Goal: Task Accomplishment & Management: Complete application form

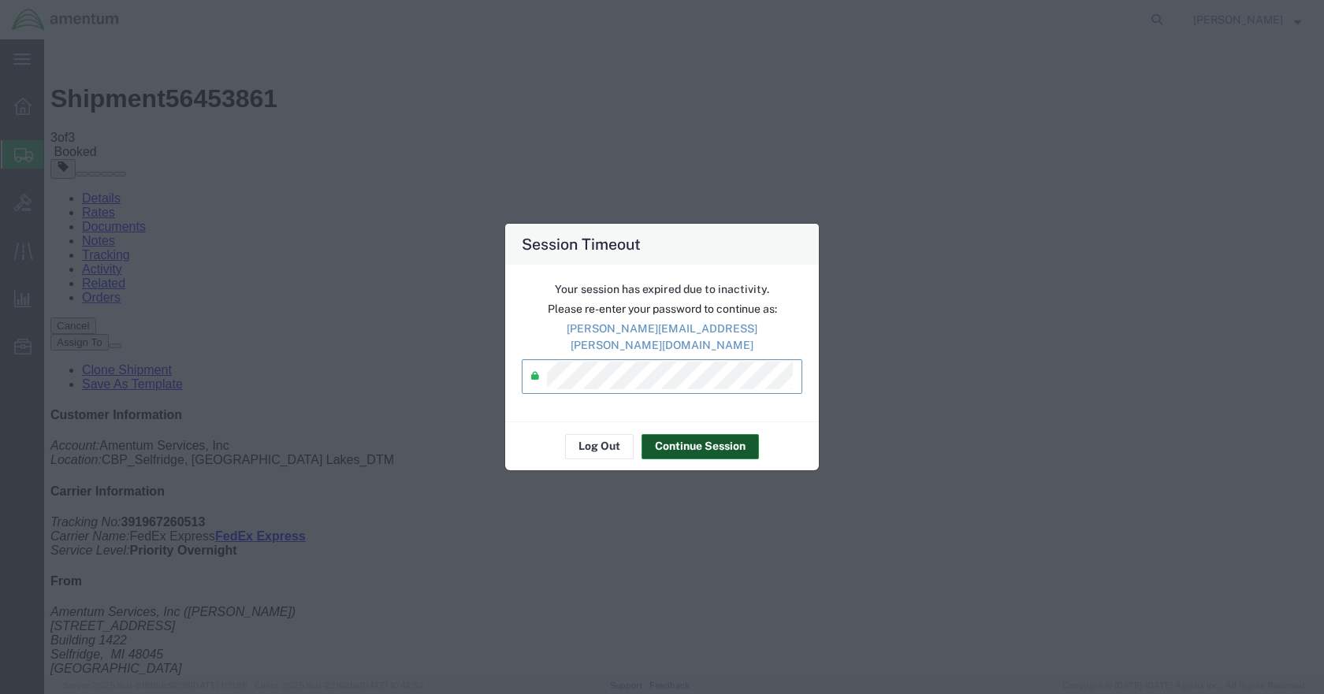
click at [689, 437] on button "Continue Session" at bounding box center [700, 446] width 117 height 25
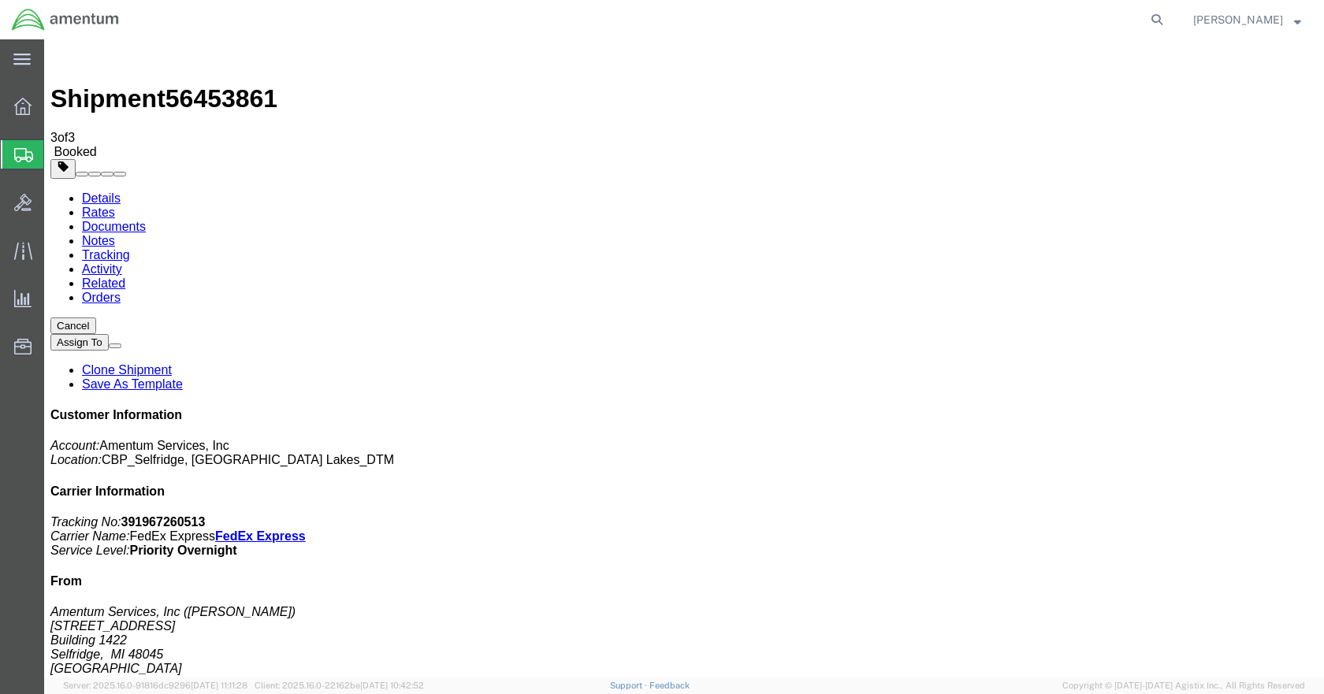
click at [0, 0] on span "Create Shipment" at bounding box center [0, 0] width 0 height 0
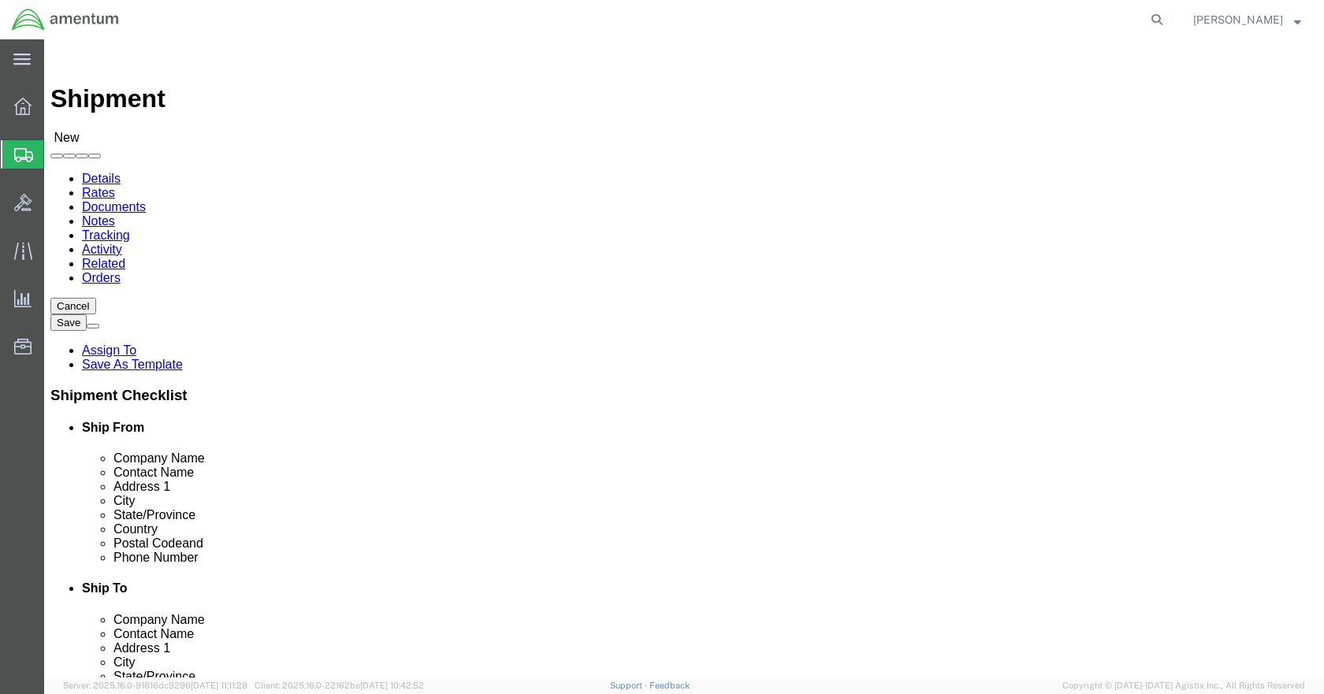
click input "text"
type input "[PERSON_NAME]"
click p "- Amentum Services, Inc - ([PERSON_NAME]) [STREET_ADDRESS]"
select select "MI"
type input "[PERSON_NAME]"
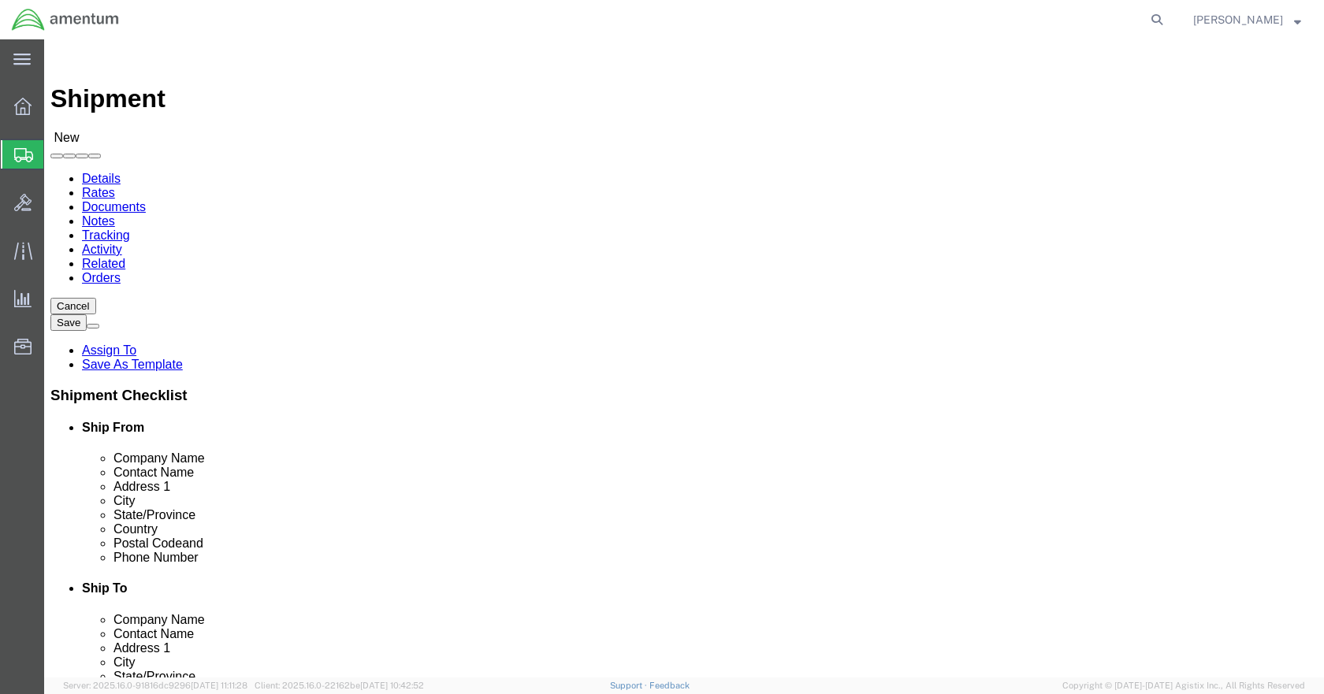
click input "text"
type input "5869542217"
type input "WBE"
select select "49918"
select select "WA"
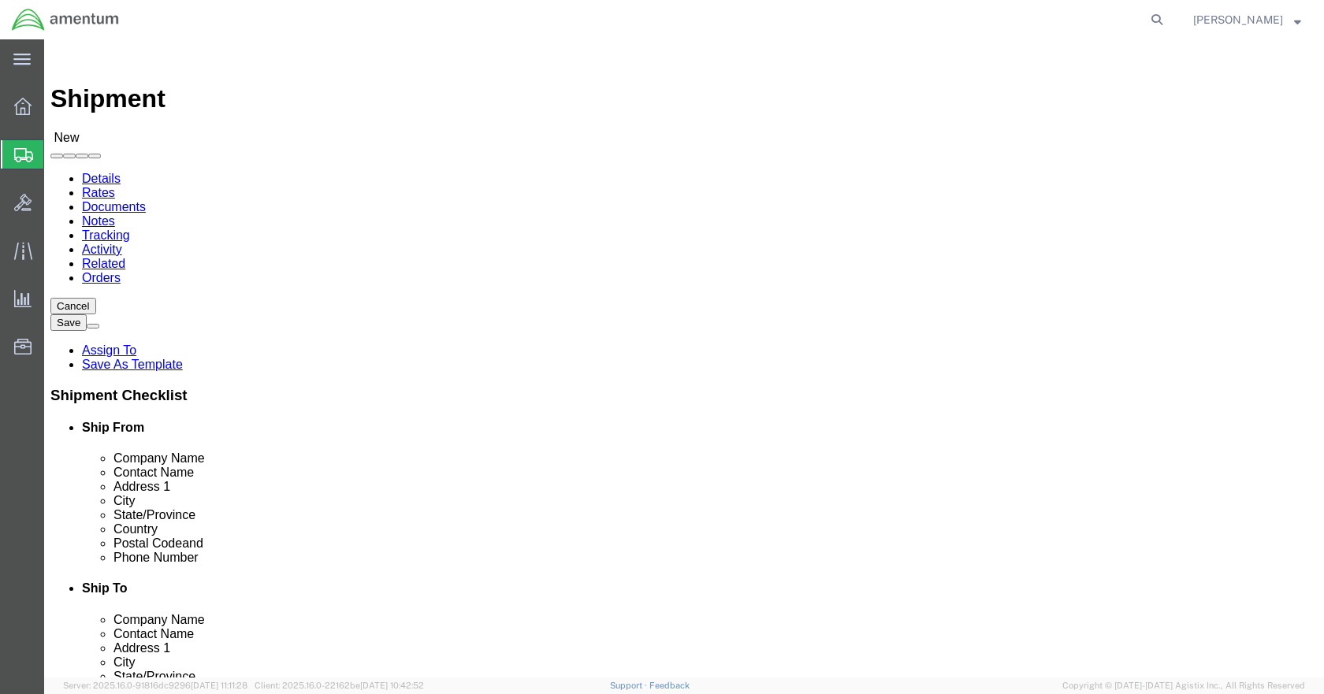
click input "checkbox"
checkbox input "false"
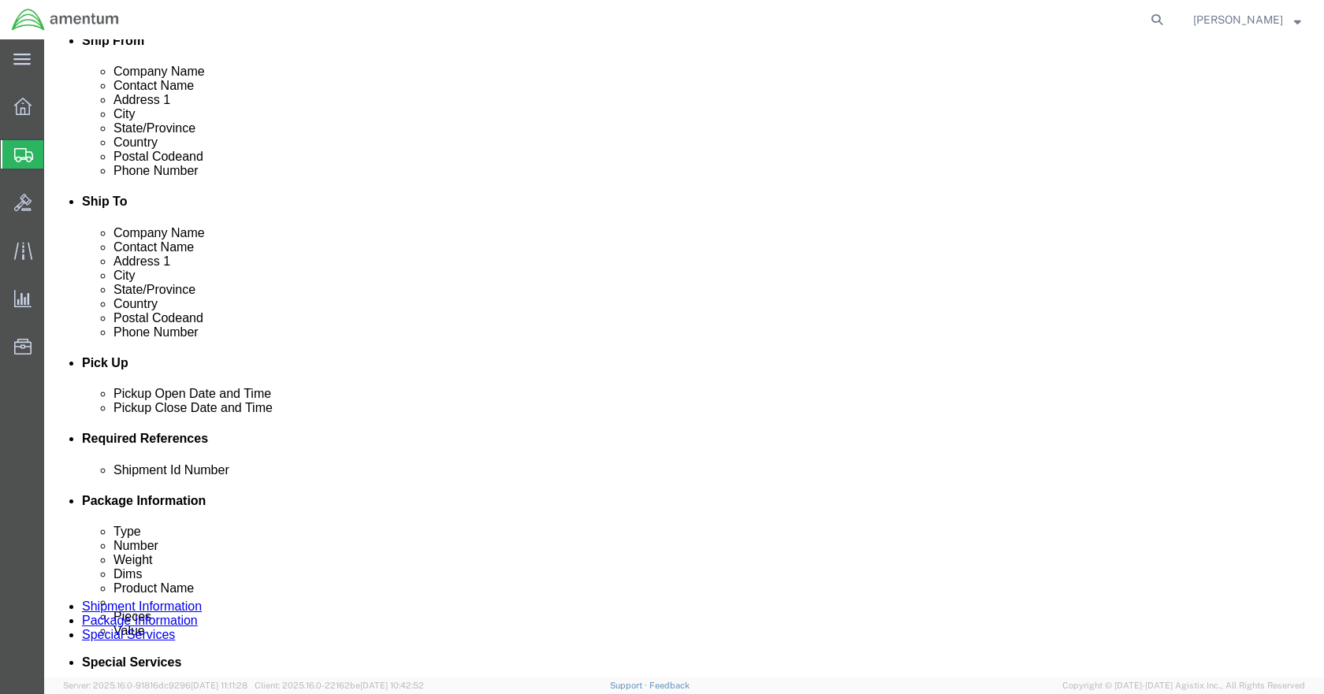
scroll to position [394, 0]
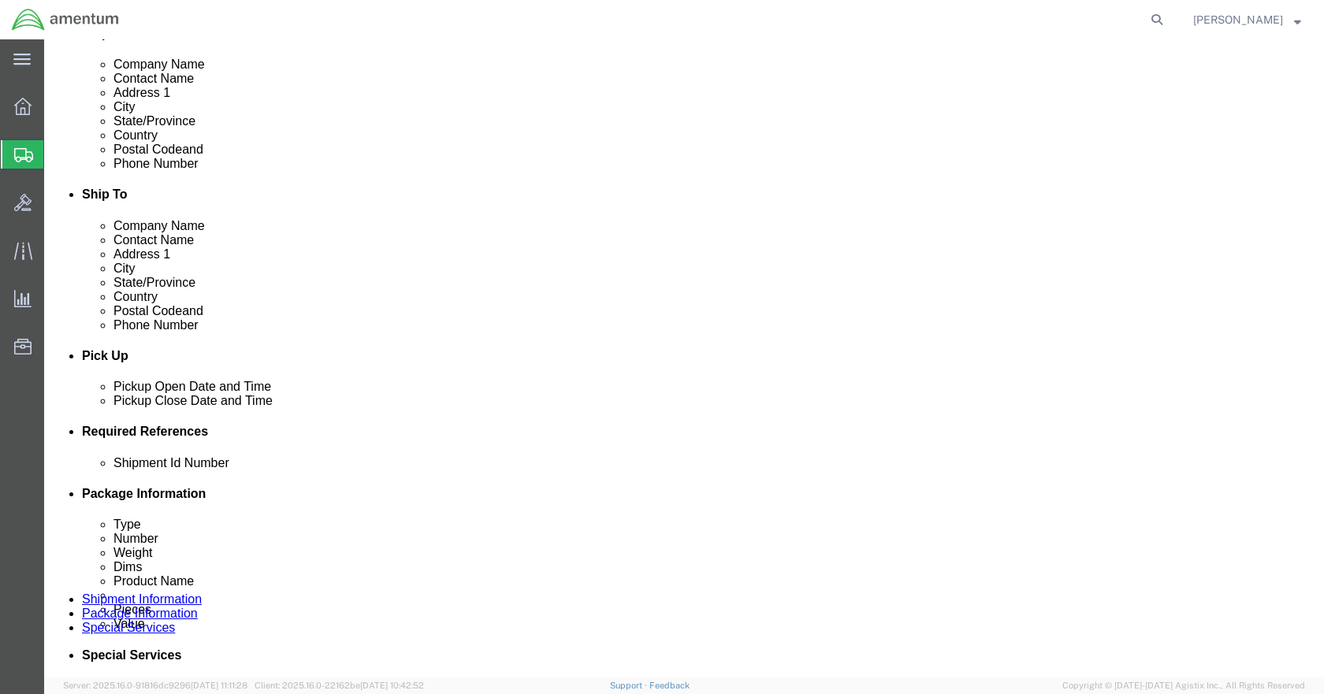
click button "Add reference"
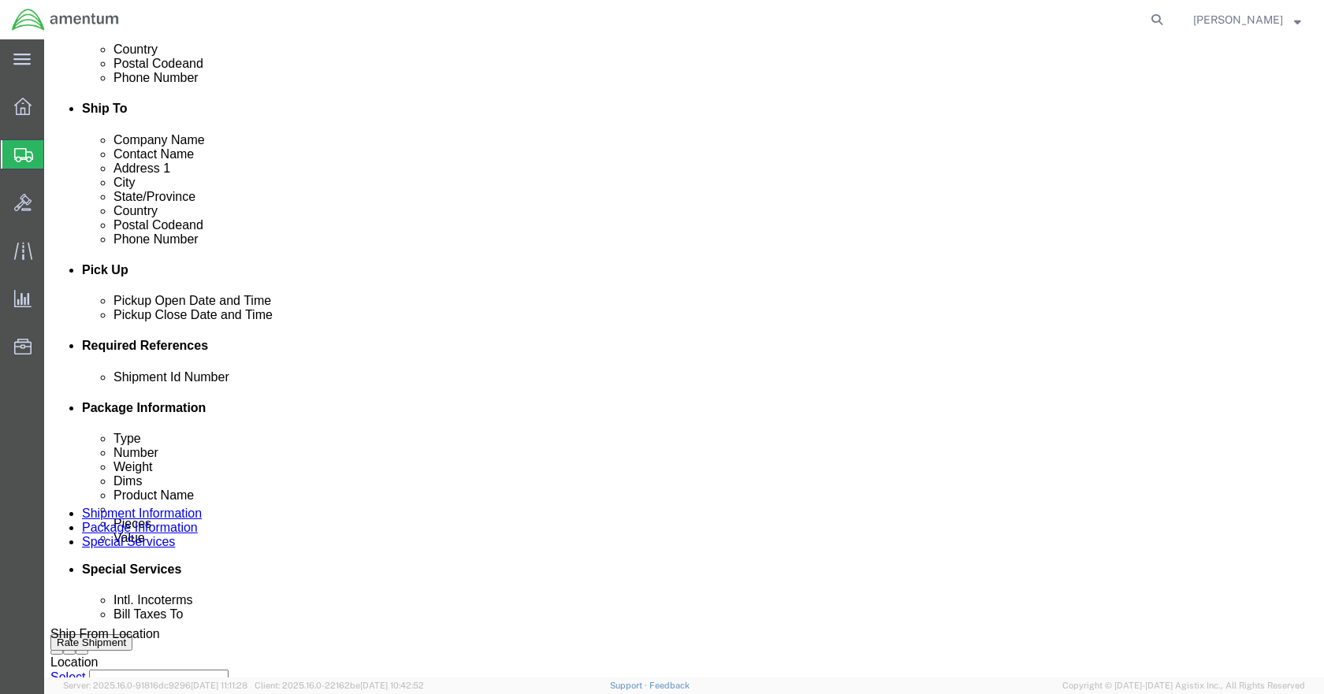
scroll to position [630, 0]
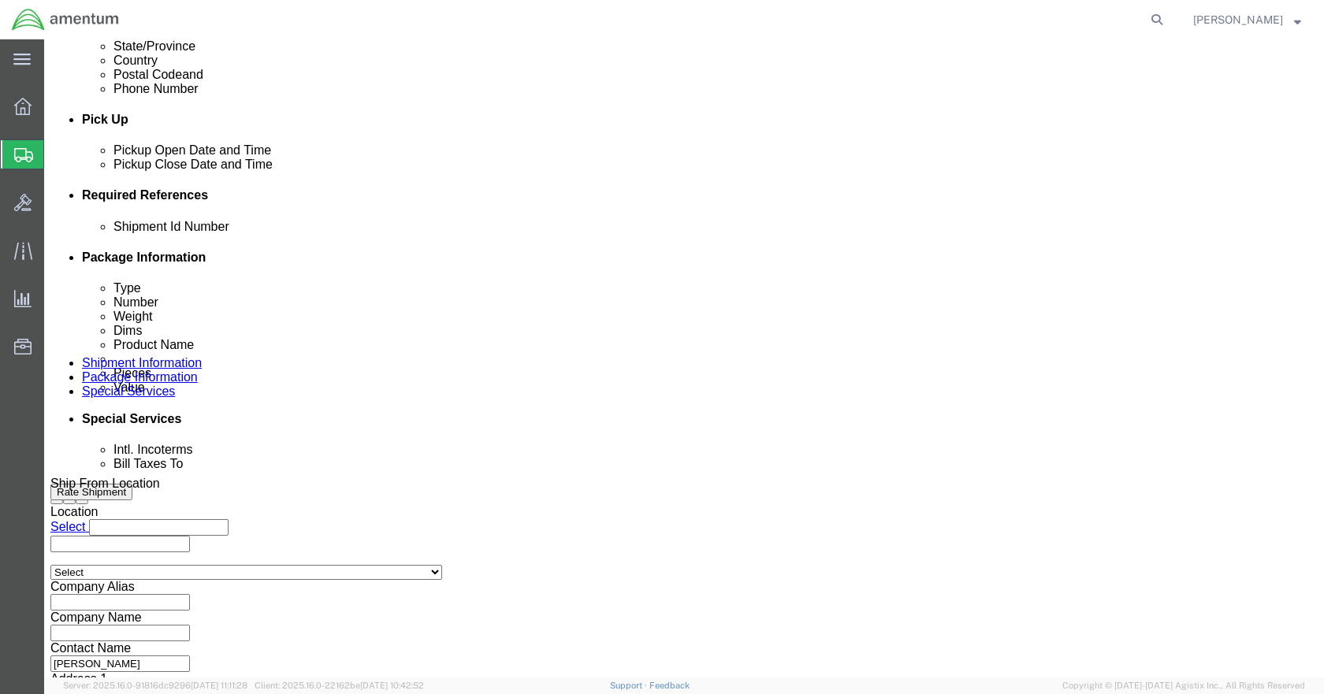
click input "text"
type input "BAKING SODA"
type input "SUPPLIES"
type input "CBP"
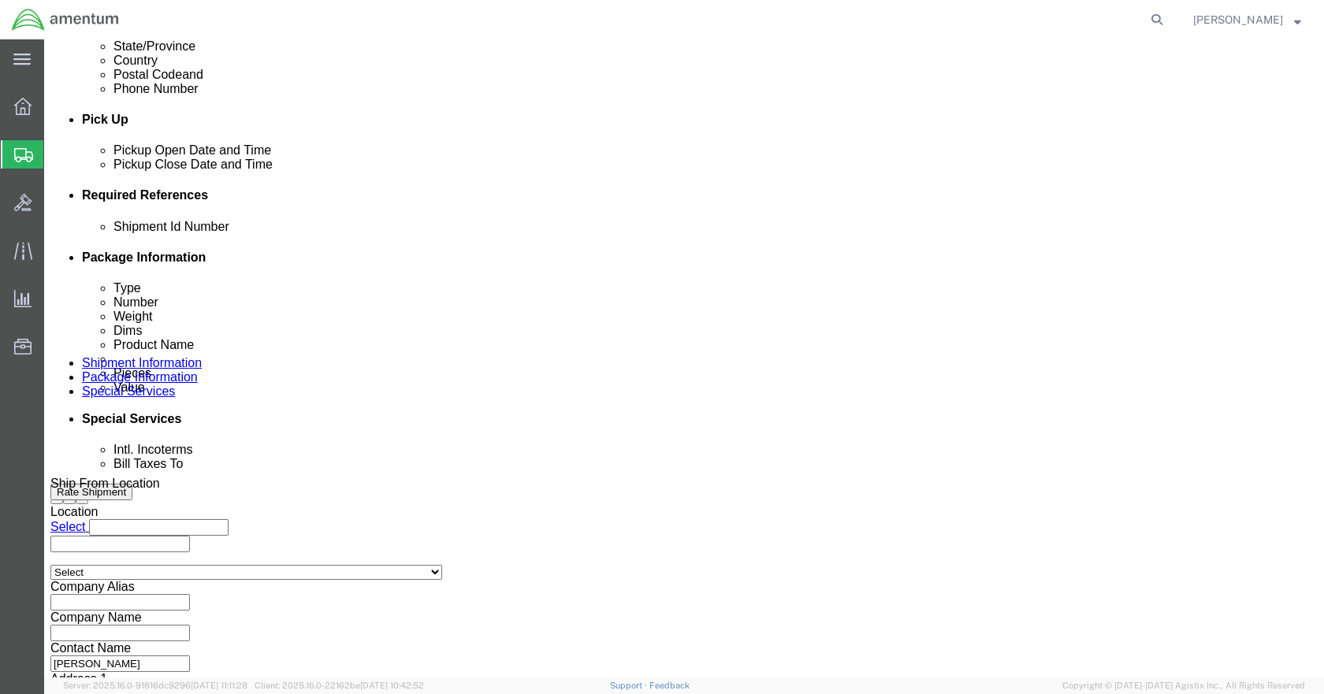
type input "6118.03.03.2219.000.DTM.0000"
click select "Select Account Type Activity ID Airline Appointment Number ASN Batch Request # …"
select select "DEPT"
click select "Select Account Type Activity ID Airline Appointment Number ASN Batch Request # …"
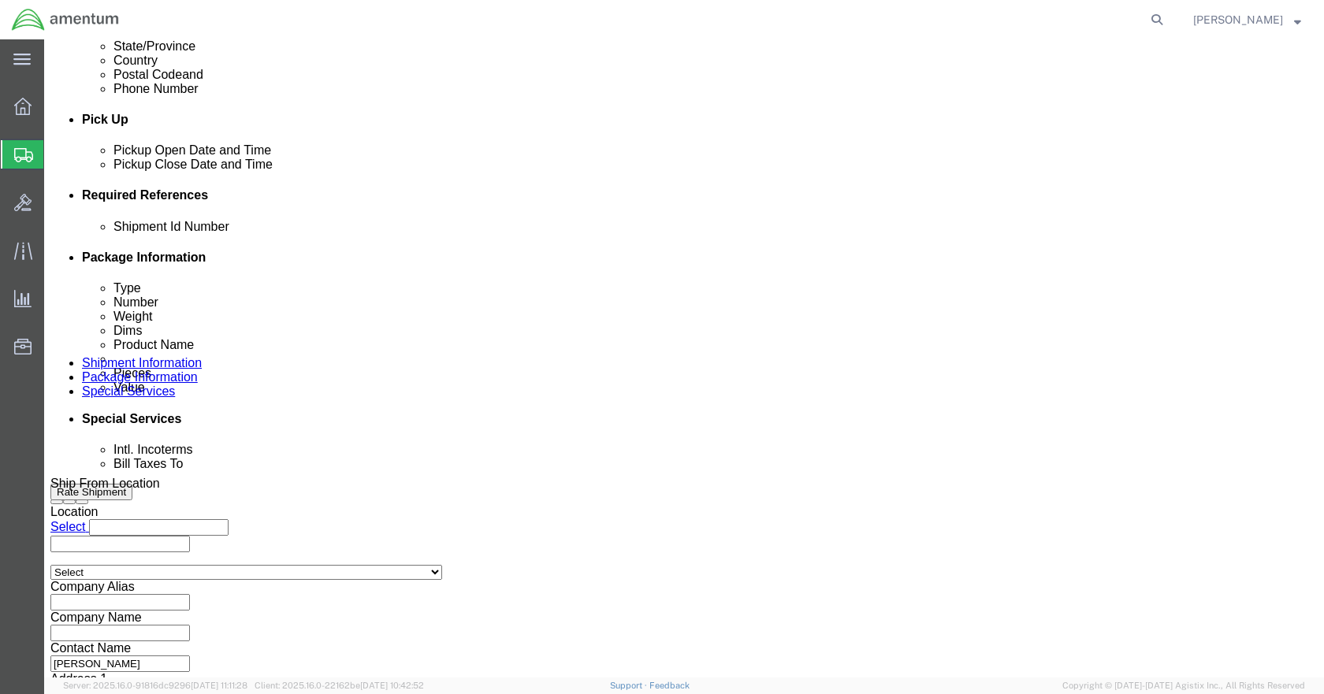
click select "Select Account Type Activity ID Airline Appointment Number ASN Batch Request # …"
select select "CUSTREF"
click select "Select Account Type Activity ID Airline Appointment Number ASN Batch Request # …"
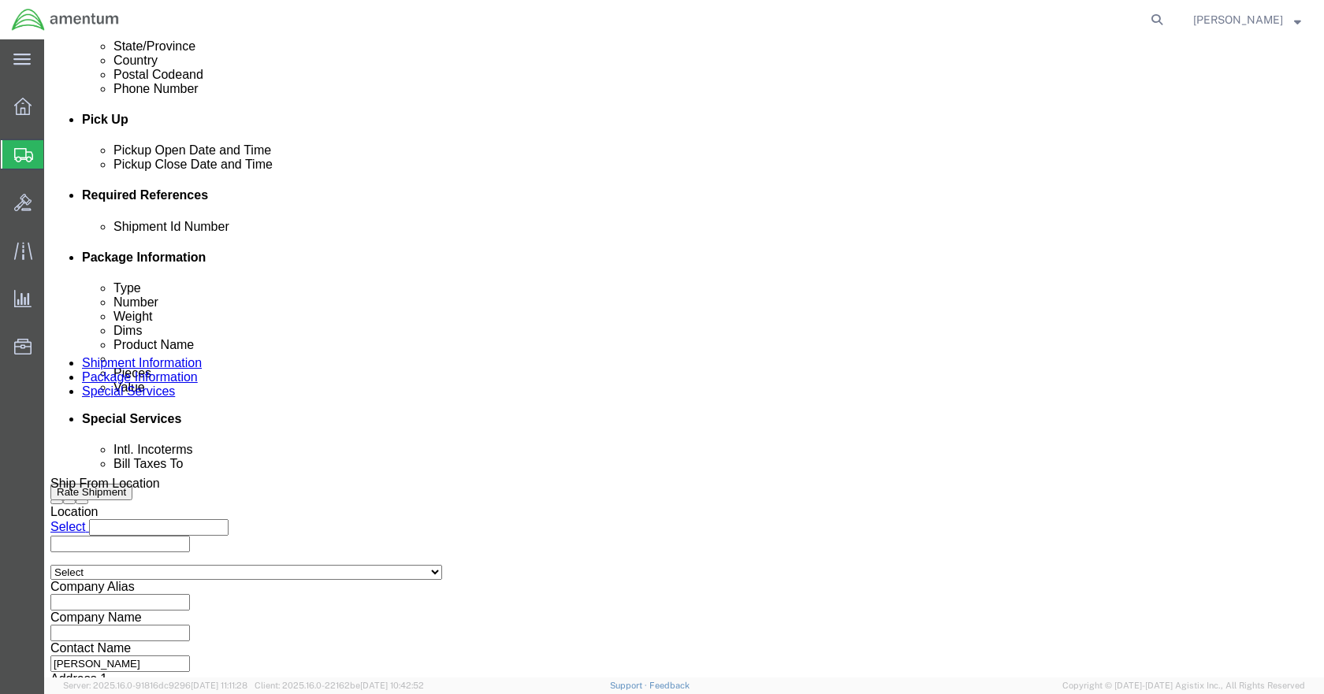
click select "Select Account Type Activity ID Airline Appointment Number ASN Batch Request # …"
select select "PROJNUM"
click select "Select Account Type Activity ID Airline Appointment Number ASN Batch Request # …"
click icon
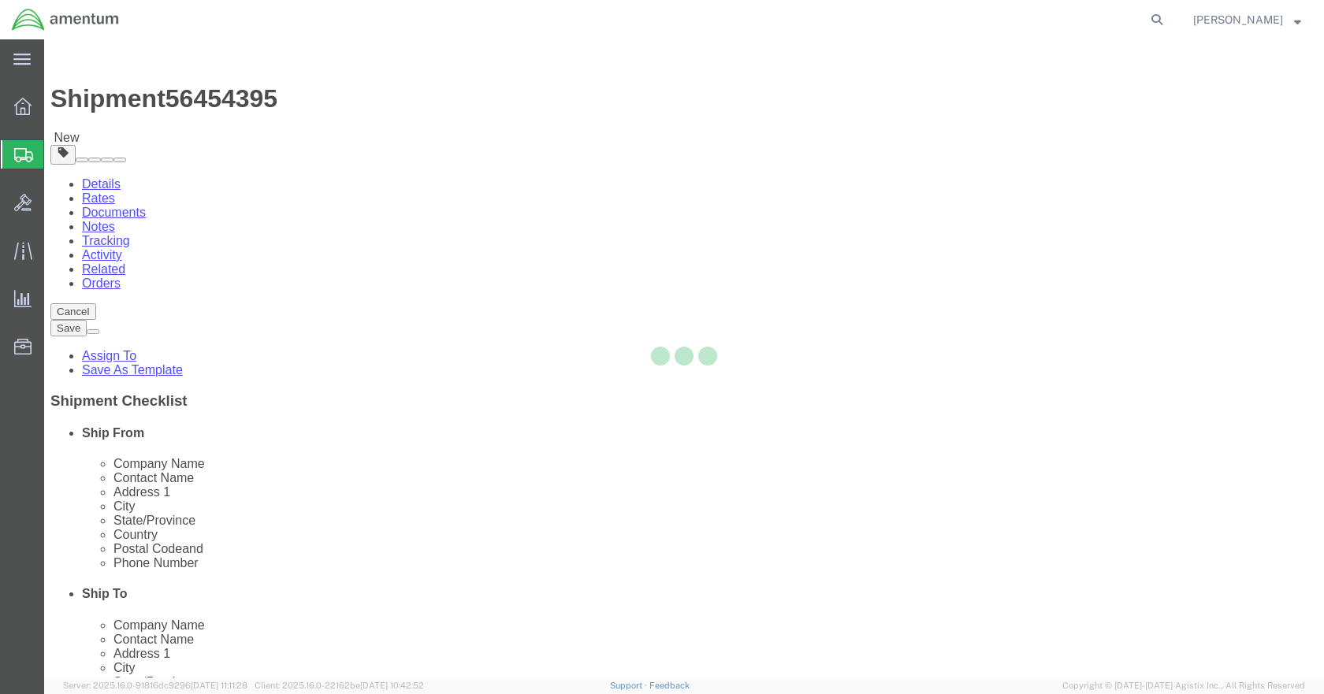
select select "CBOX"
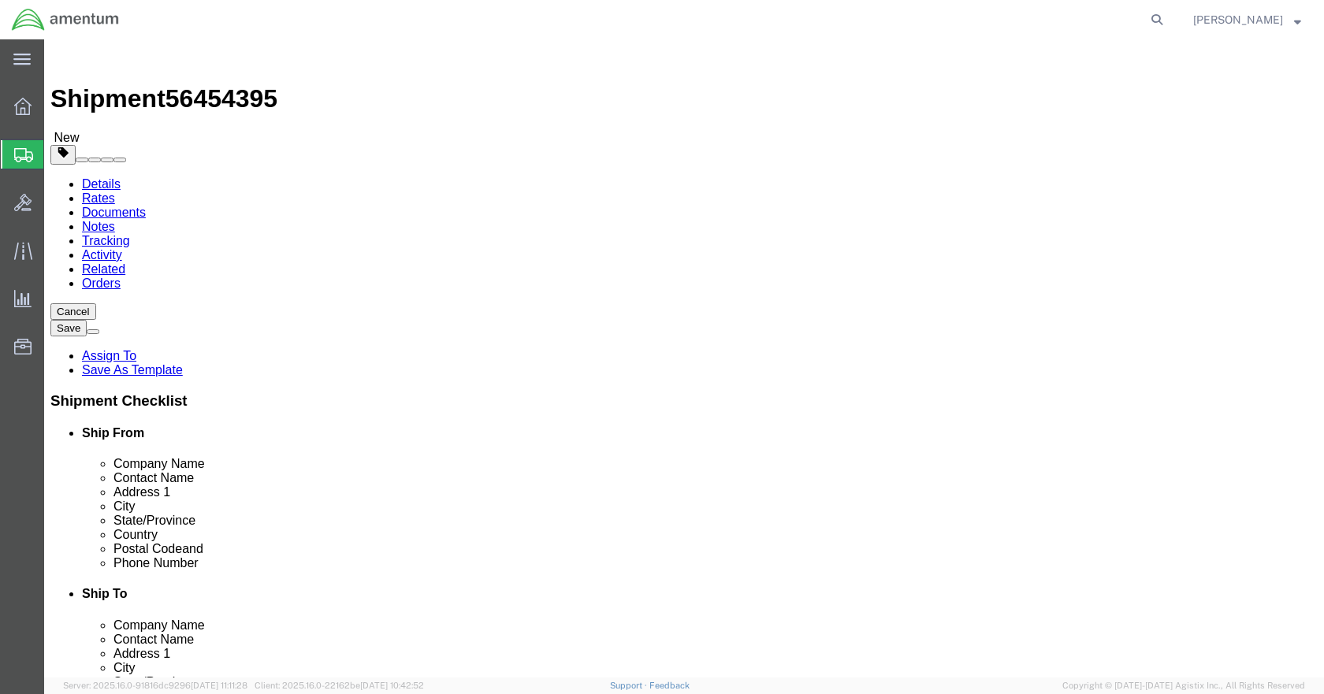
click input "text"
type input "9"
type input "12"
type input "9"
type input "5.5"
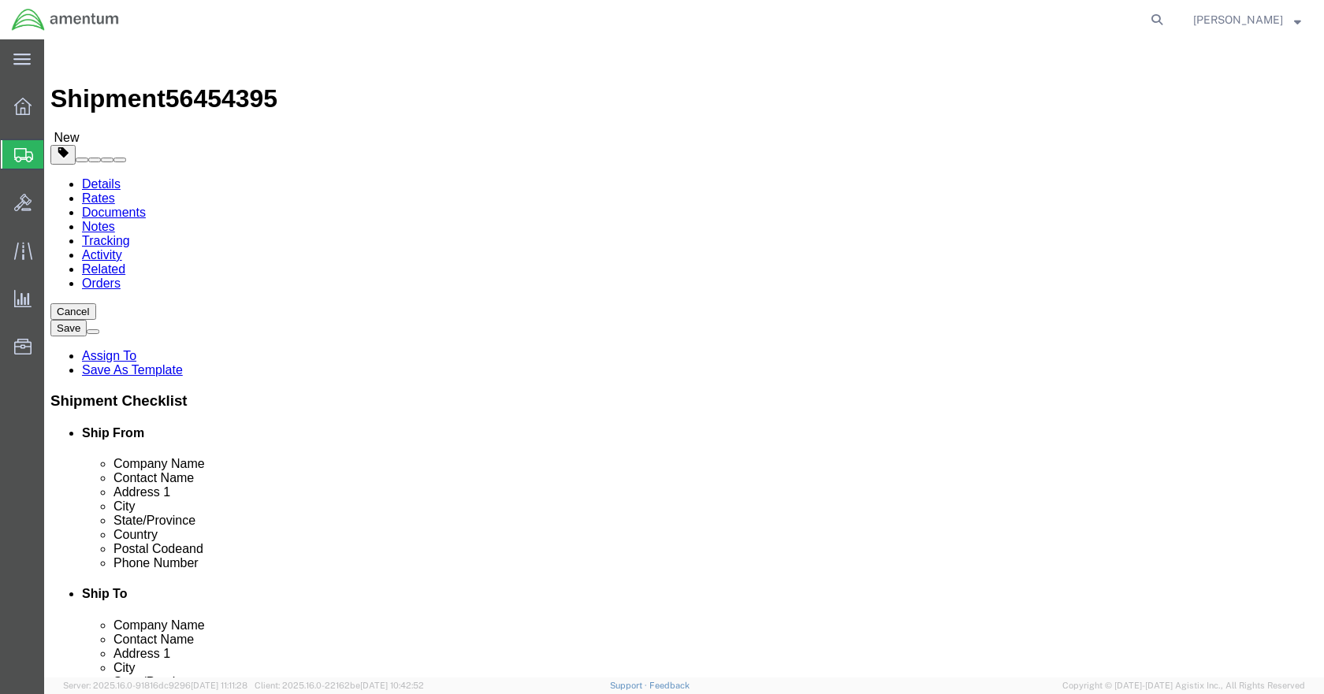
click link "Add Content"
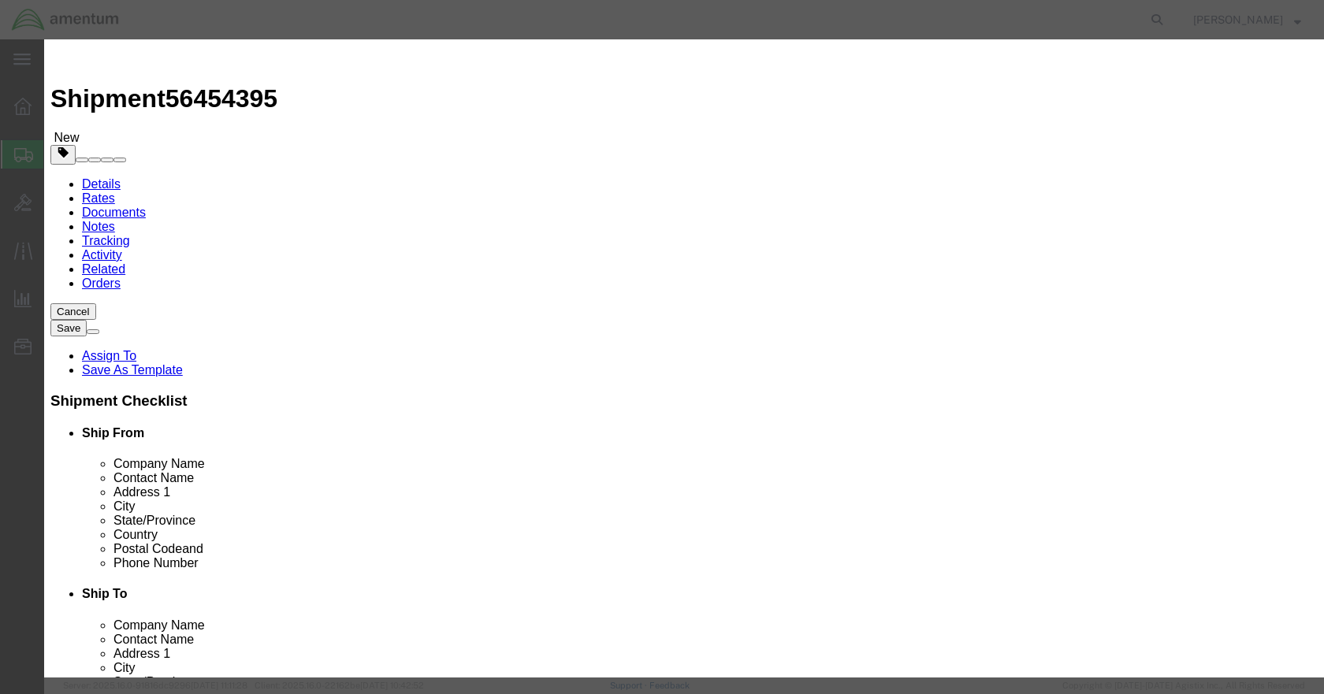
click input "text"
type input "BAKING SODA"
type input "4"
type input "40"
select select "USD"
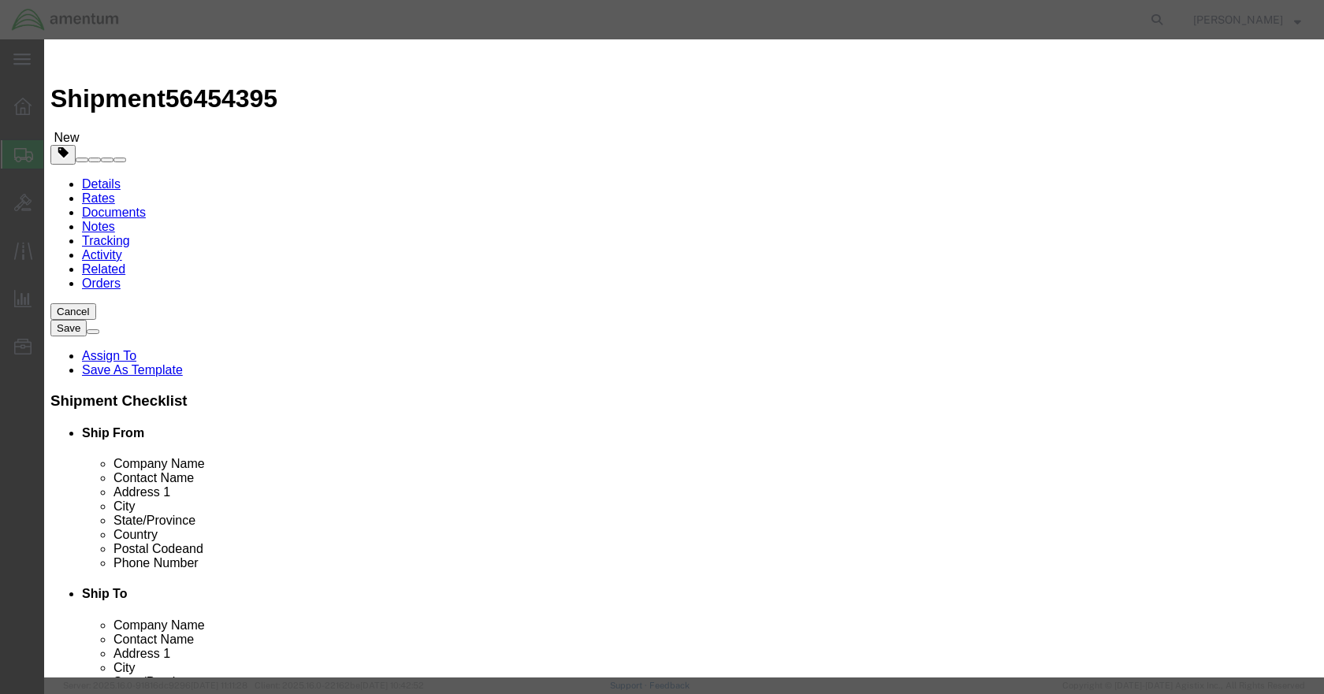
click button "Save & Close"
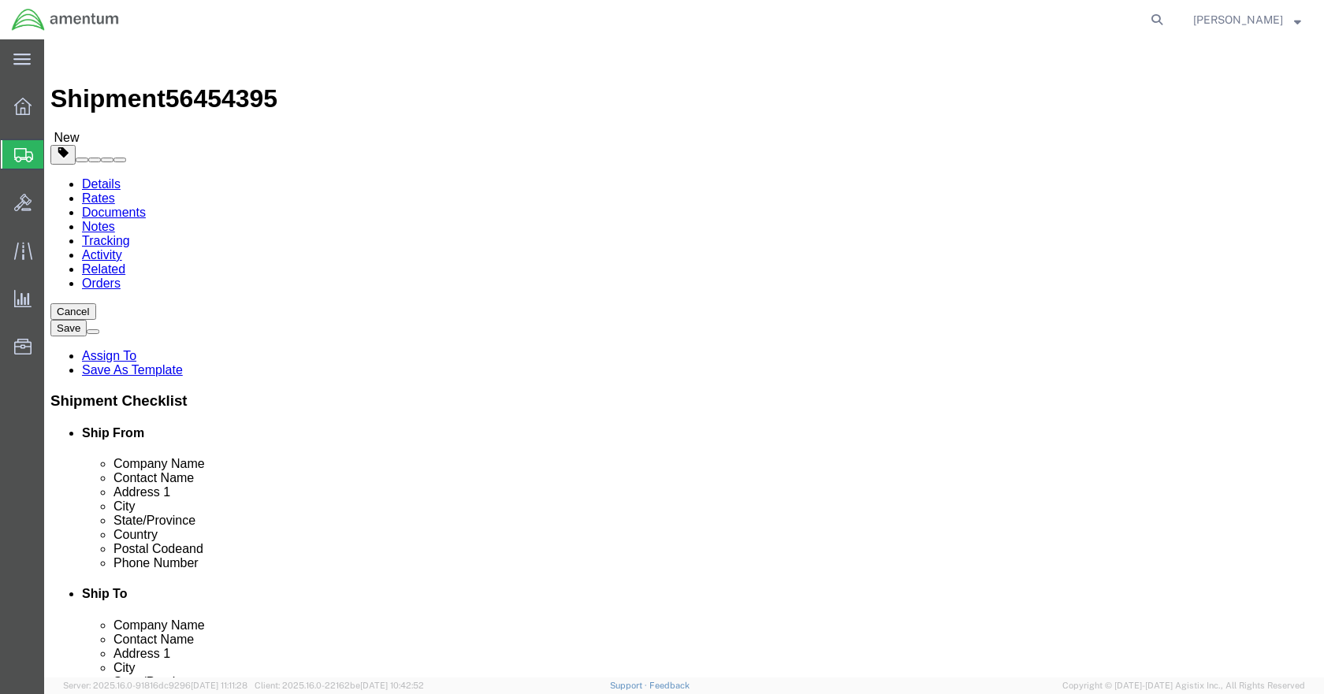
click button "Rate Shipment"
